Goal: Information Seeking & Learning: Learn about a topic

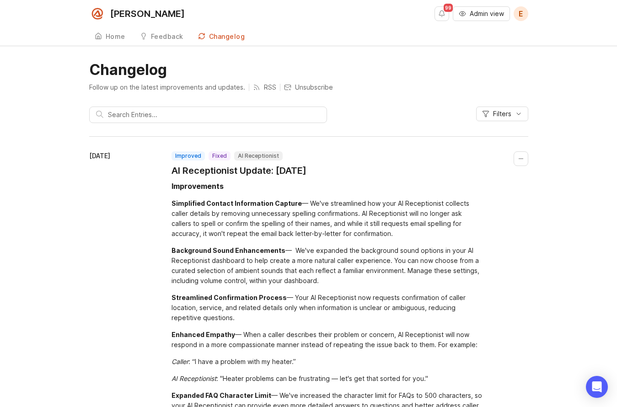
scroll to position [98, 0]
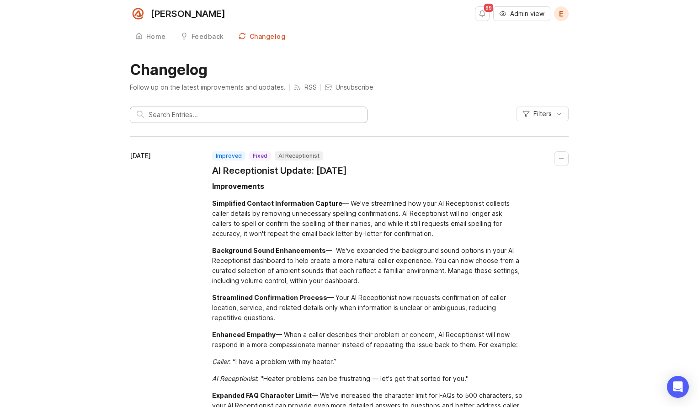
click at [180, 116] on input "text" at bounding box center [255, 115] width 212 height 10
type input "helpdoc"
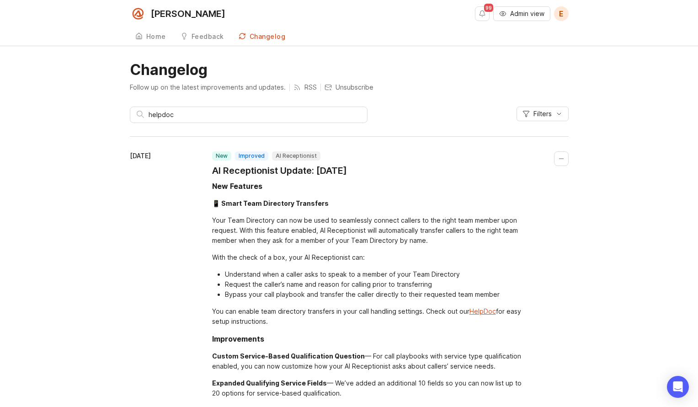
click at [356, 229] on div "Your Team Directory can now be used to seamlessly connect callers to the right …" at bounding box center [367, 230] width 311 height 30
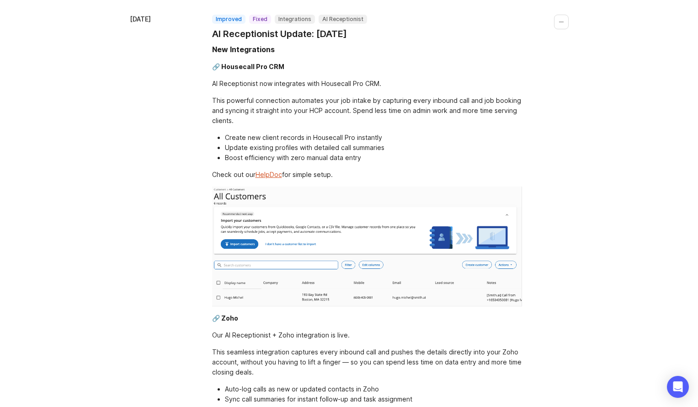
scroll to position [142, 0]
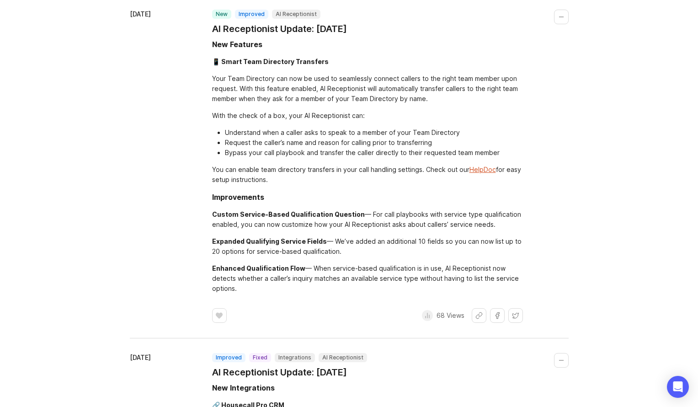
click at [557, 50] on div "new improved AI Receptionist AI Receptionist Update: [DATE] New Features 📱 Smar…" at bounding box center [390, 166] width 356 height 313
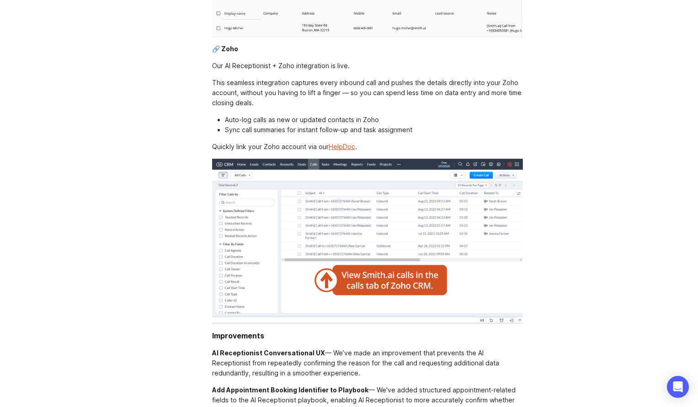
scroll to position [0, 0]
